Goal: Task Accomplishment & Management: Use online tool/utility

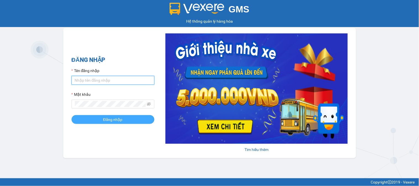
type input "hang0947490696.vinhquang"
click at [126, 119] on button "Đăng nhập" at bounding box center [113, 119] width 83 height 9
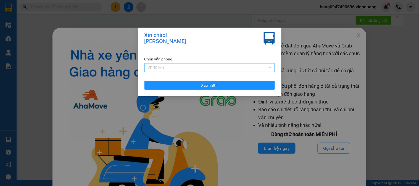
click at [229, 66] on span "VP Tú Mỡ" at bounding box center [210, 67] width 124 height 8
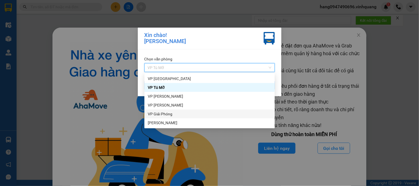
click at [188, 113] on div "VP Giải Phóng" at bounding box center [210, 114] width 124 height 6
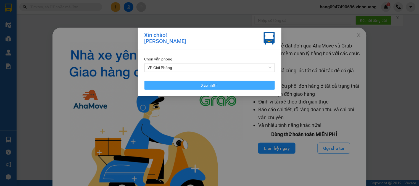
click at [208, 86] on span "Xác nhận" at bounding box center [209, 85] width 17 height 6
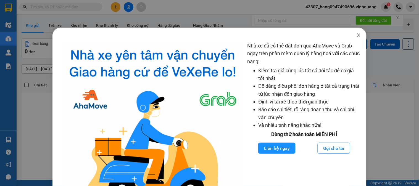
click at [355, 39] on span "Close" at bounding box center [358, 35] width 15 height 15
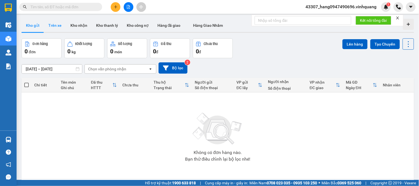
click at [55, 31] on button "Trên xe" at bounding box center [55, 25] width 22 height 13
